Goal: Find specific page/section: Find specific page/section

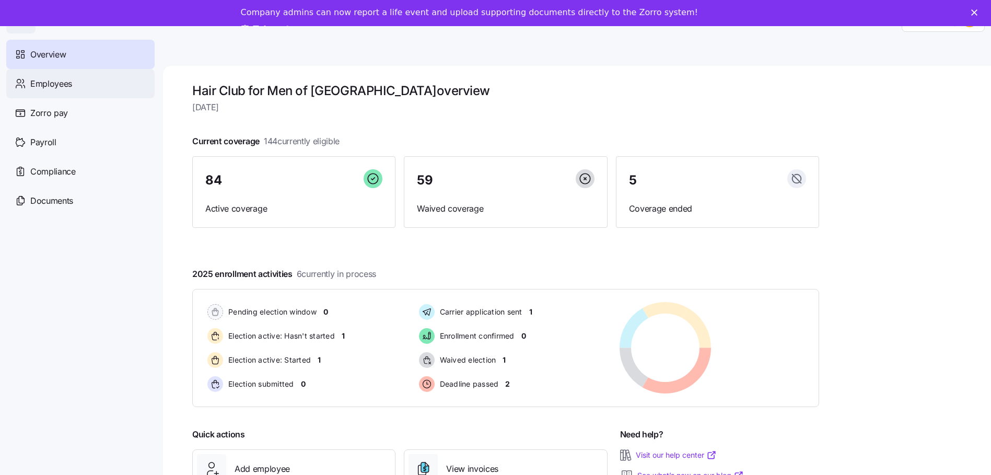
click at [101, 78] on div "Employees" at bounding box center [80, 83] width 148 height 29
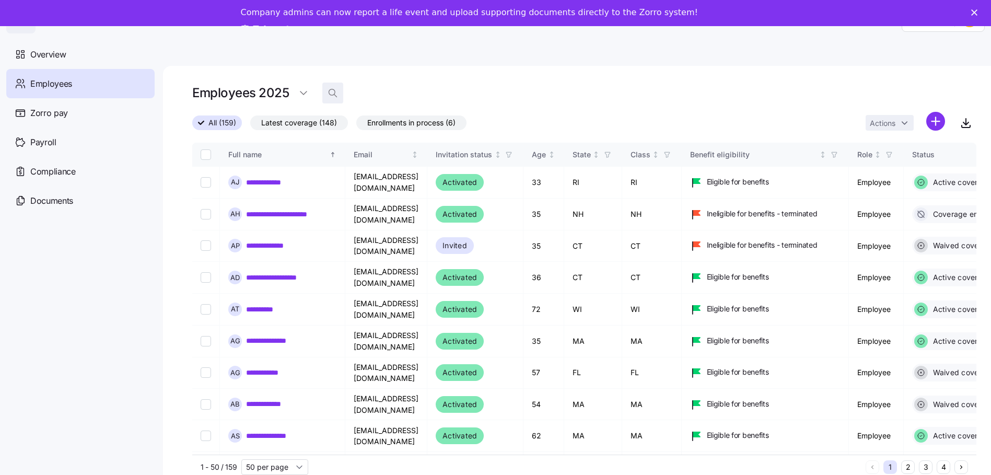
click at [331, 91] on icon "button" at bounding box center [333, 93] width 10 height 10
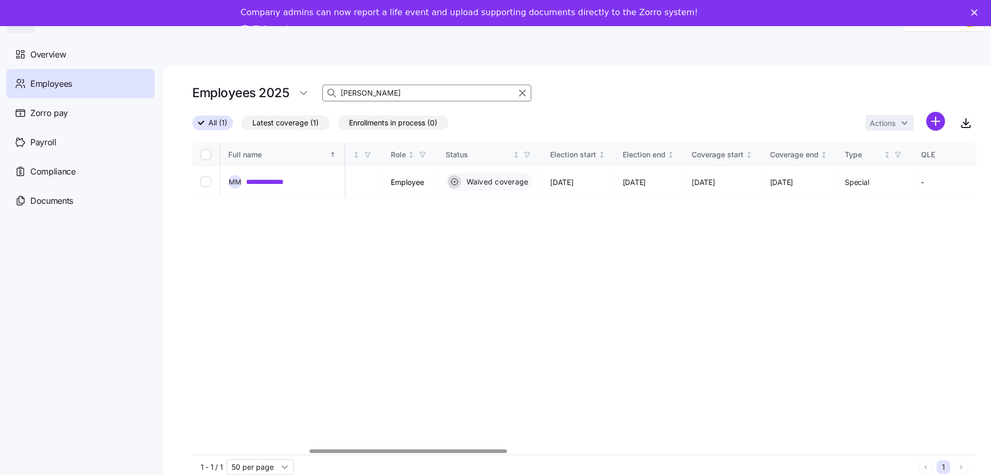
click at [486, 449] on div at bounding box center [409, 451] width 198 height 4
type input "[PERSON_NAME]"
